Goal: Transaction & Acquisition: Download file/media

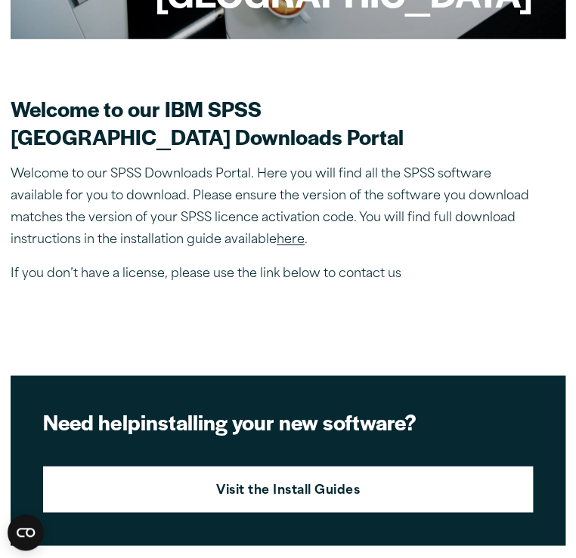
scroll to position [353, 0]
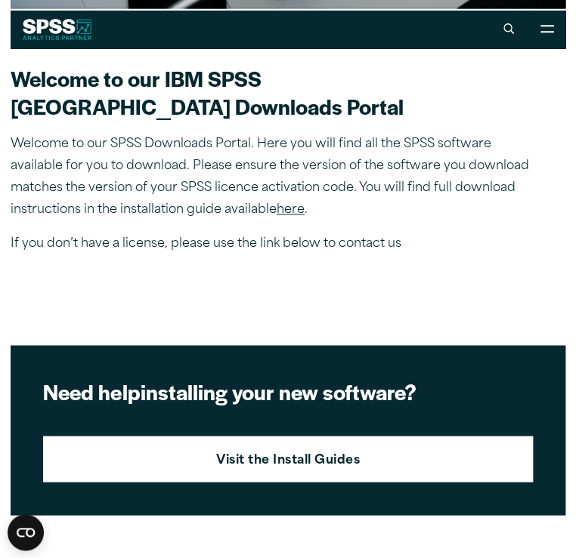
drag, startPoint x: 456, startPoint y: 432, endPoint x: 300, endPoint y: 493, distance: 168.0
drag, startPoint x: 300, startPoint y: 493, endPoint x: 265, endPoint y: 481, distance: 36.8
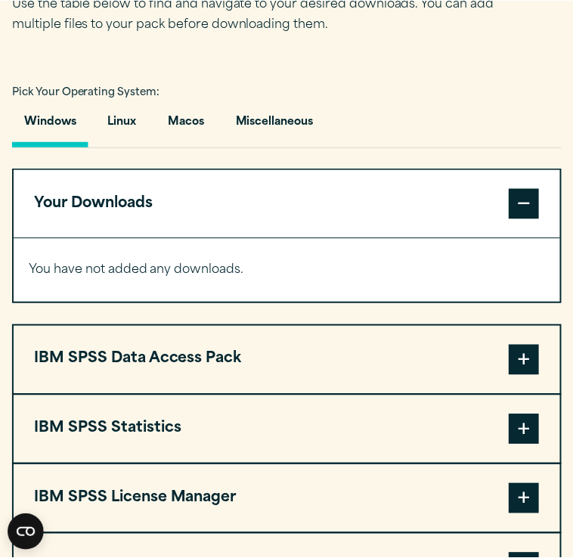
scroll to position [1021, 0]
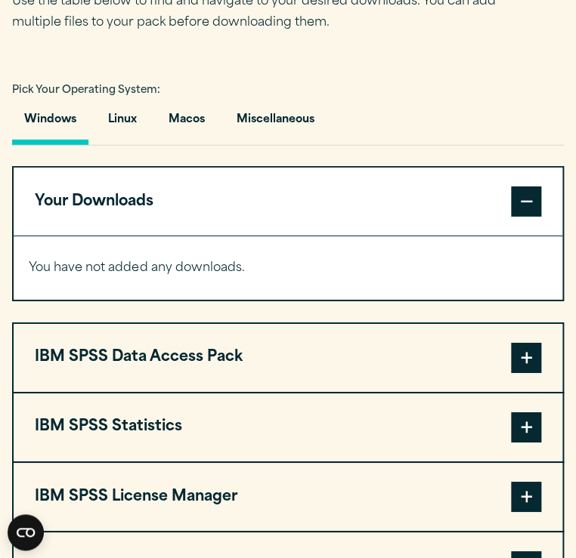
click at [358, 463] on button "IBM SPSS License Manager" at bounding box center [288, 497] width 549 height 68
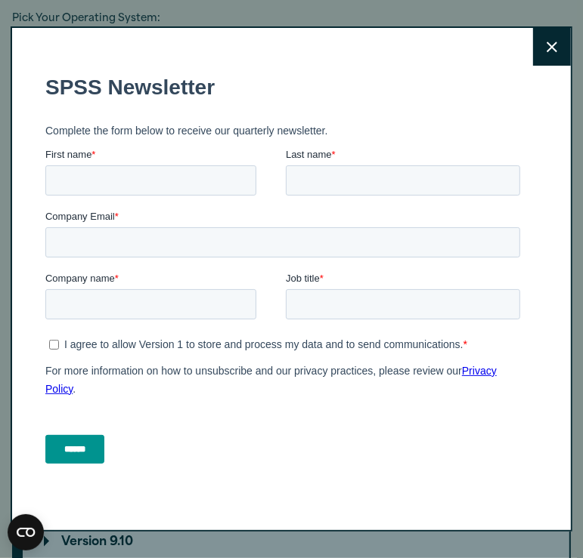
click at [542, 55] on button "Close" at bounding box center [552, 47] width 38 height 38
click at [547, 29] on button "Close" at bounding box center [552, 47] width 38 height 38
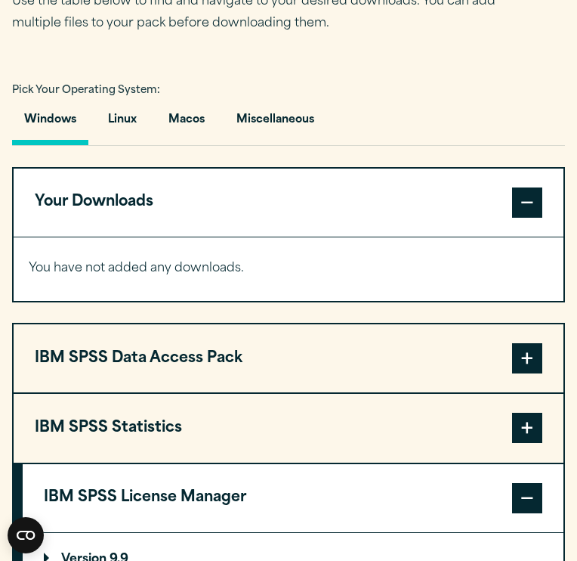
click at [514, 102] on div "Windows Linux [GEOGRAPHIC_DATA] Miscellaneous" at bounding box center [288, 124] width 553 height 44
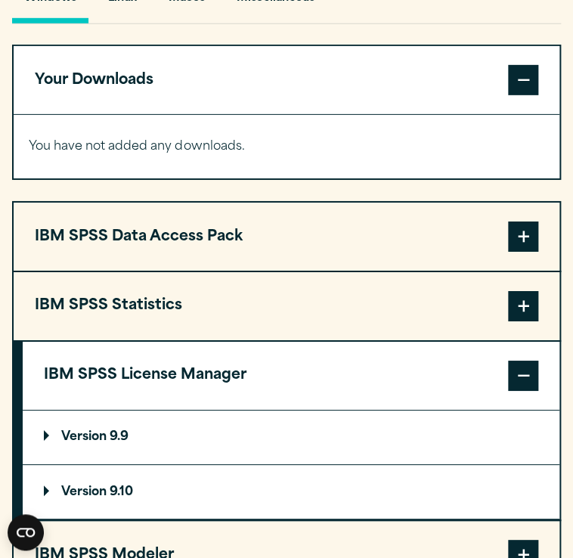
scroll to position [1141, 0]
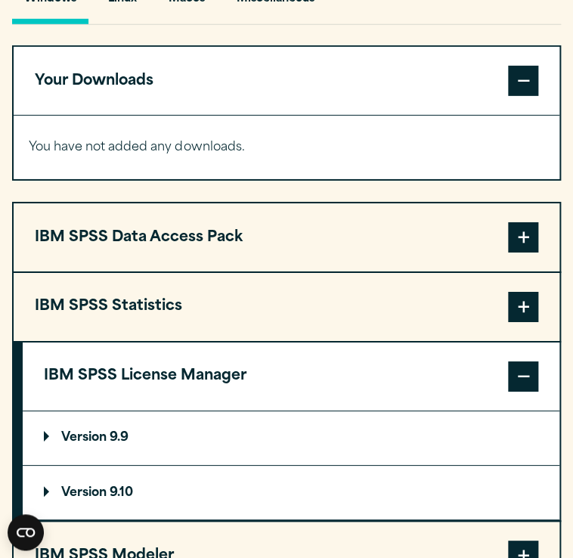
click at [517, 292] on span at bounding box center [523, 307] width 30 height 30
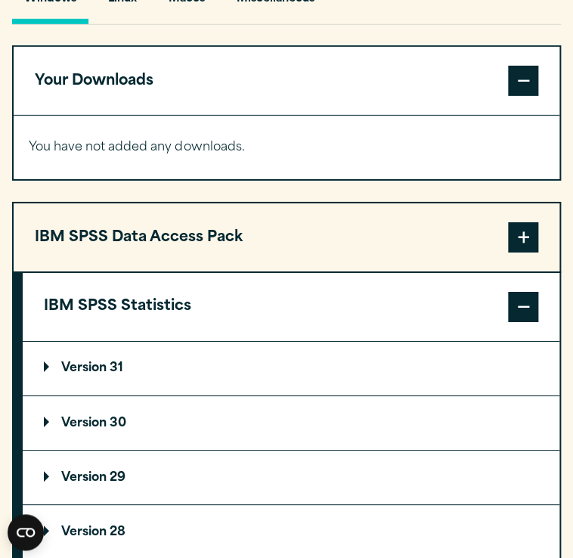
click at [105, 362] on p "Version 31" at bounding box center [83, 368] width 79 height 12
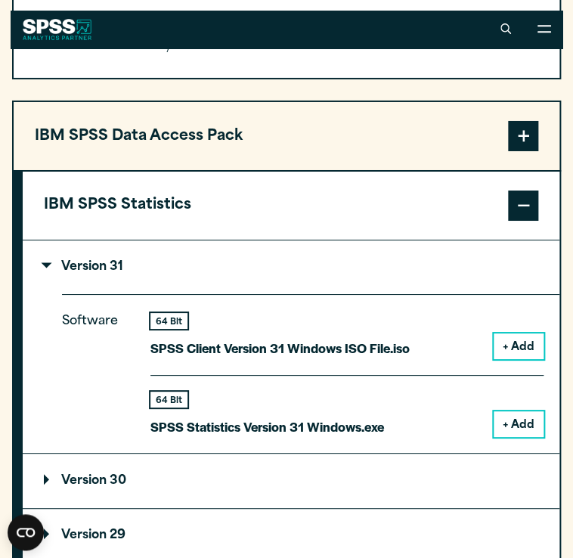
scroll to position [1242, 0]
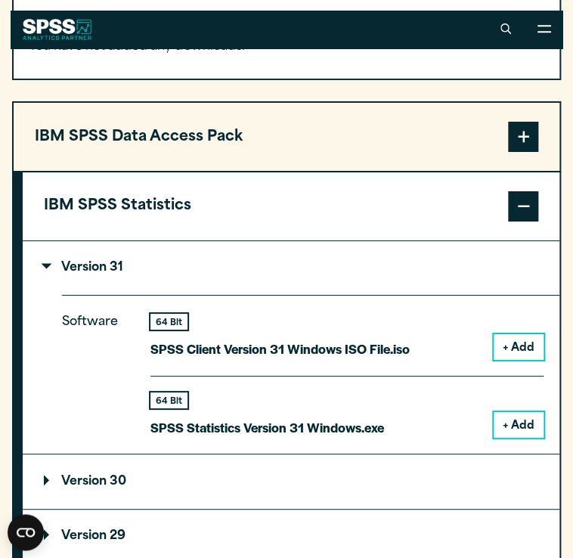
click at [509, 412] on button "+ Add" at bounding box center [518, 425] width 50 height 26
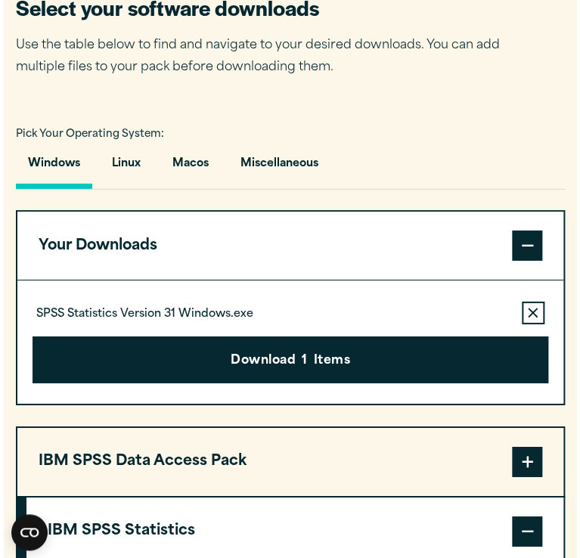
scroll to position [978, 0]
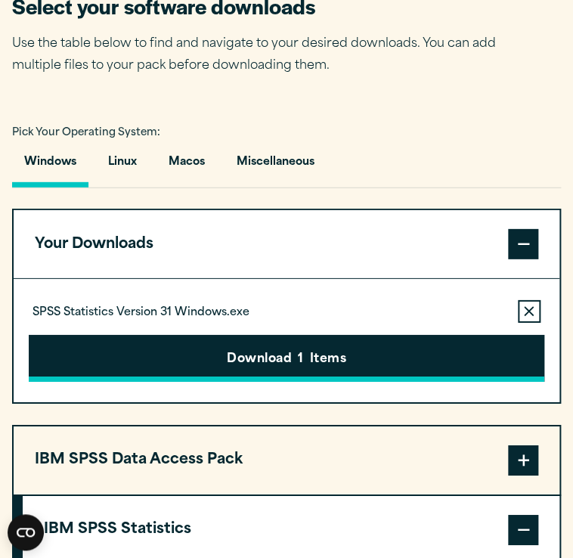
click at [252, 335] on button "Download 1 Items" at bounding box center [286, 358] width 515 height 47
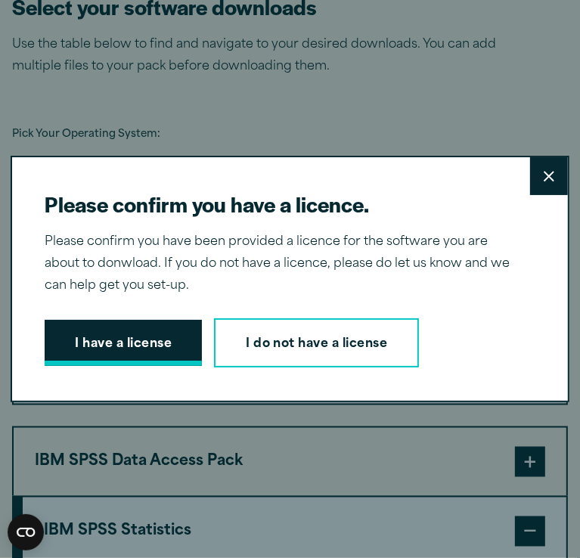
click at [175, 345] on button "I have a license" at bounding box center [123, 343] width 157 height 47
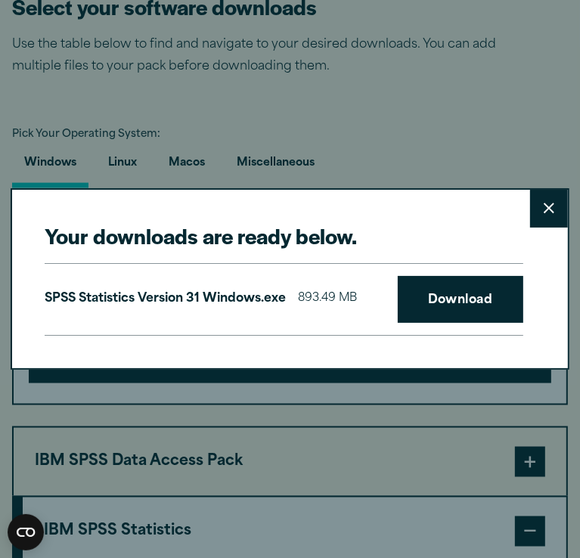
click at [447, 325] on div "SPSS Statistics Version 31 Windows.exe 893.49 MB Download" at bounding box center [284, 299] width 478 height 73
click at [450, 301] on link "Download" at bounding box center [459, 299] width 125 height 47
